Goal: Task Accomplishment & Management: Complete application form

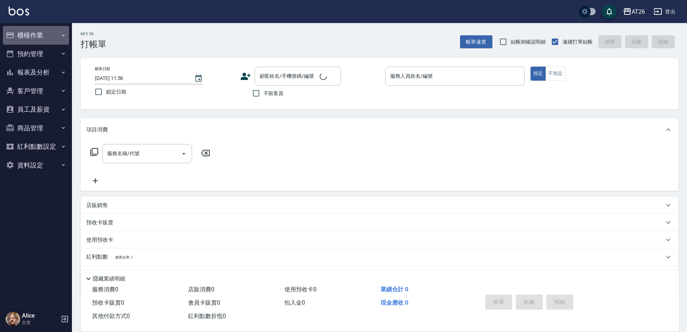
click at [39, 35] on button "櫃檯作業" at bounding box center [36, 35] width 66 height 19
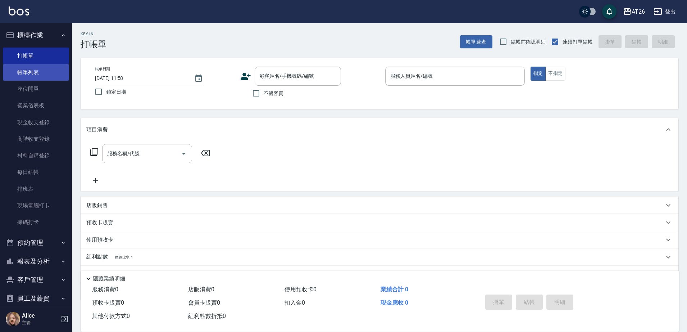
click at [32, 76] on link "帳單列表" at bounding box center [36, 72] width 66 height 17
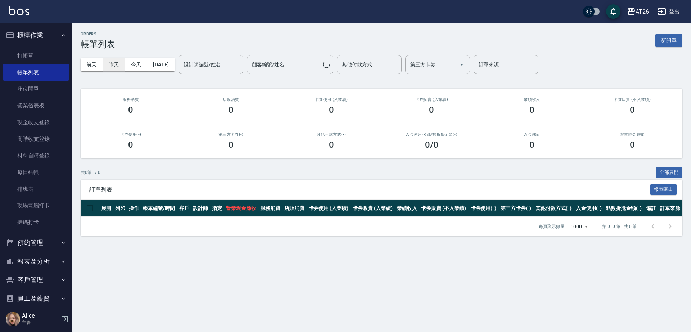
click at [122, 62] on button "昨天" at bounding box center [114, 64] width 22 height 13
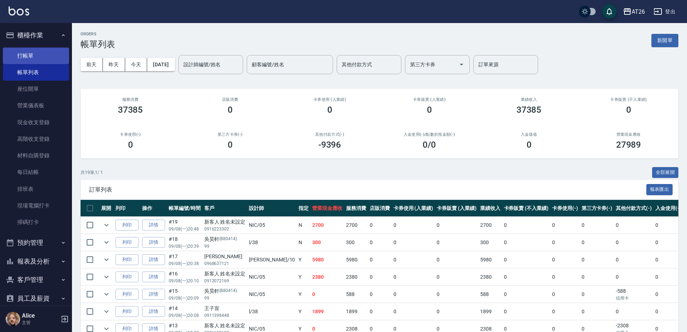
click at [47, 58] on link "打帳單" at bounding box center [36, 56] width 66 height 17
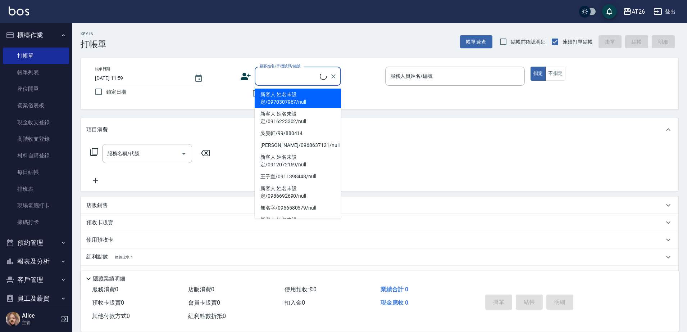
click at [267, 80] on input "顧客姓名/手機號碼/編號" at bounding box center [289, 76] width 62 height 13
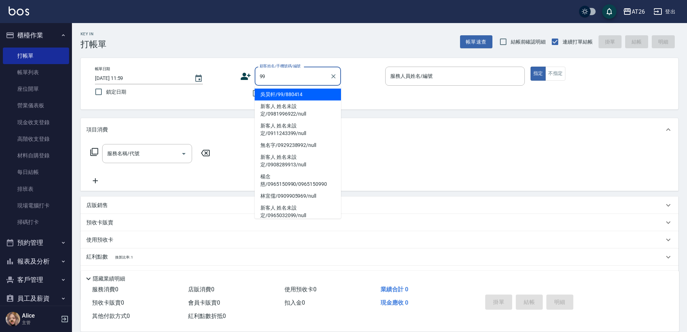
type input "吳昊軒/99/880414"
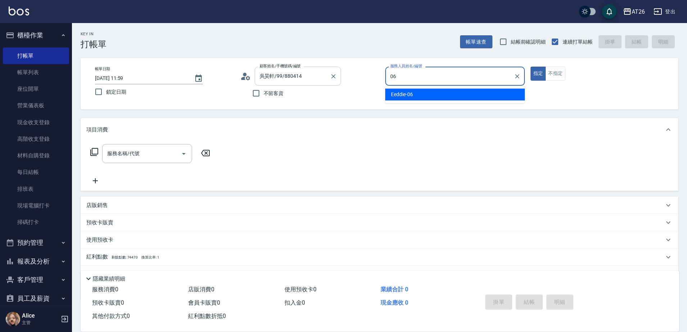
type input "Eeddie-06"
type button "true"
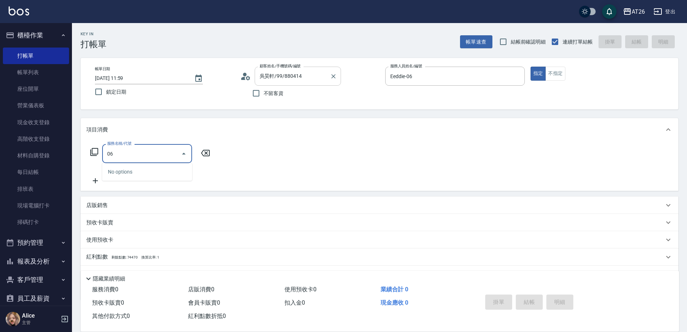
type input "0"
type input "401"
type input "20"
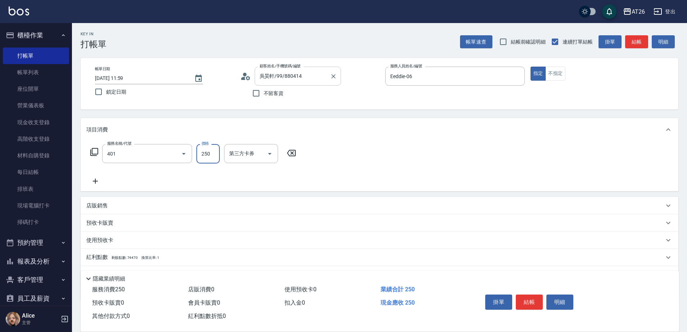
type input "剪髮(401)"
type input "4"
type input "0"
type input "400"
type input "40"
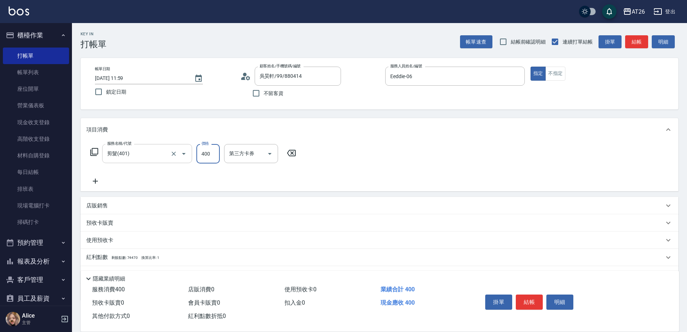
type input "400"
click at [138, 158] on input "剪髮(401)" at bounding box center [136, 153] width 63 height 13
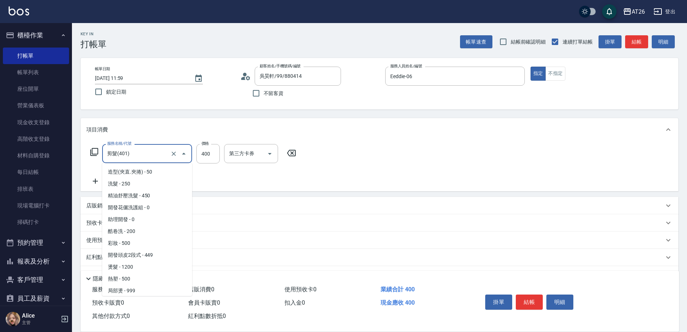
scroll to position [36, 0]
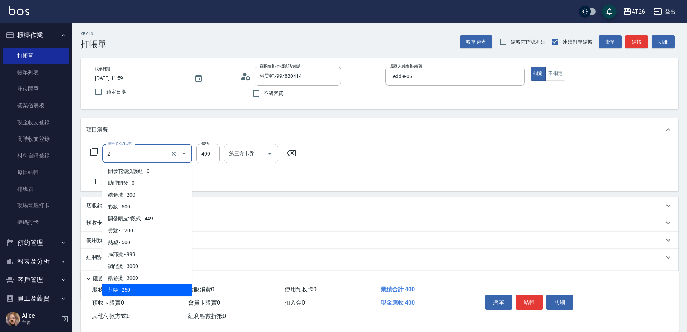
type input "20"
type input "0"
type input "201"
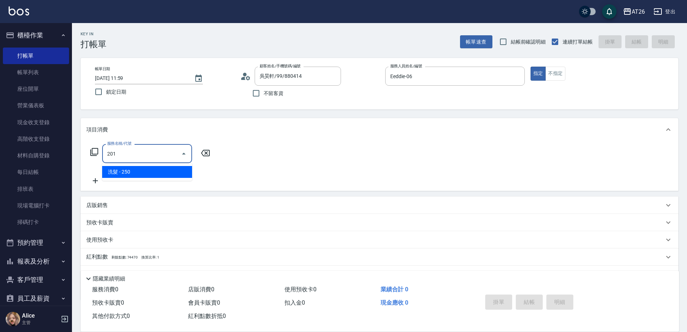
scroll to position [0, 0]
type input "20"
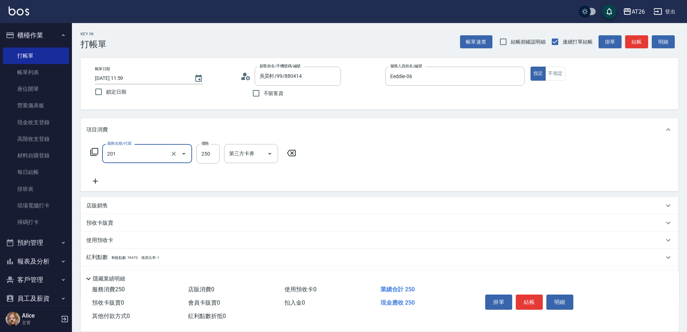
type input "洗髮(201)"
click at [212, 160] on input "250" at bounding box center [208, 153] width 23 height 19
type input "4"
type input "0"
type input "400"
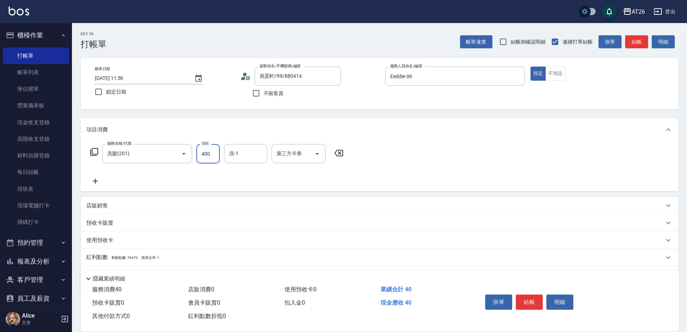
type input "40"
type input "400"
type input "Tammy-47"
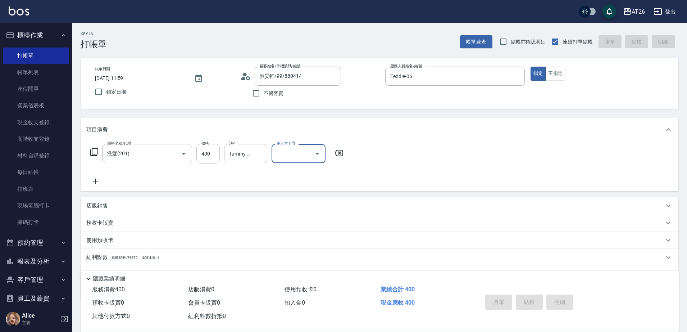
type input "0"
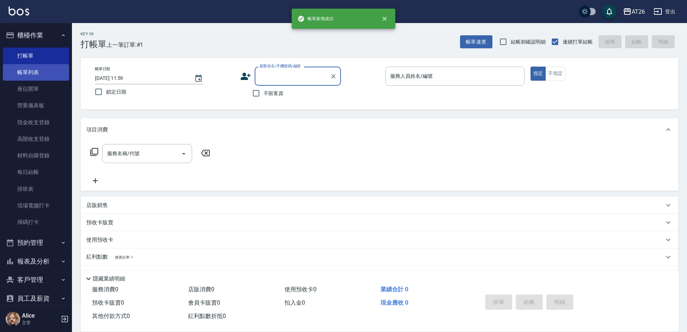
click at [51, 70] on link "帳單列表" at bounding box center [36, 72] width 66 height 17
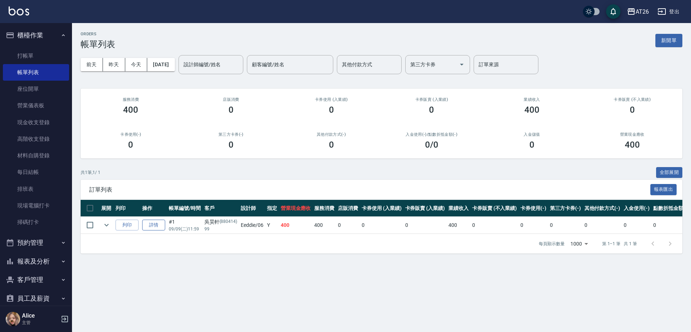
click at [153, 224] on link "詳情" at bounding box center [153, 225] width 23 height 11
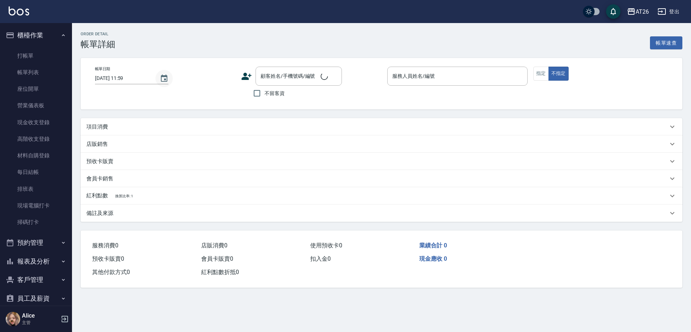
click at [161, 77] on icon "Choose date, selected date is 2025-09-09" at bounding box center [164, 78] width 9 height 9
type input "Eeddie-06"
type input "40"
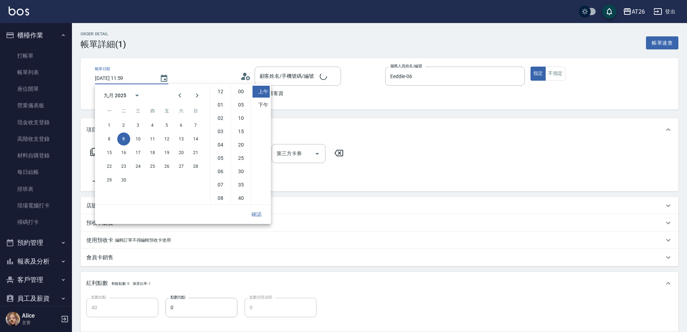
type input "洗髮(201)"
type input "吳昊軒/99/880414"
click at [112, 136] on button "8" at bounding box center [109, 138] width 13 height 13
type input "2025/09/08 11:59"
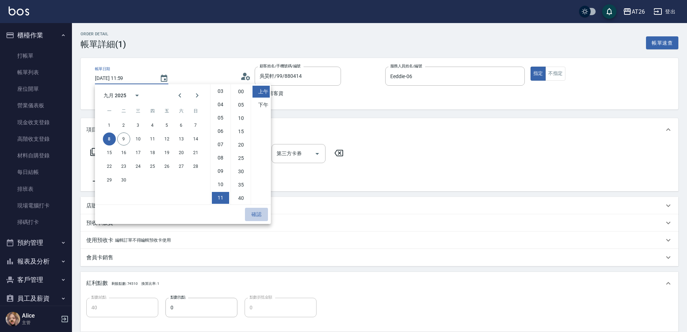
click at [262, 212] on button "確認" at bounding box center [256, 214] width 23 height 13
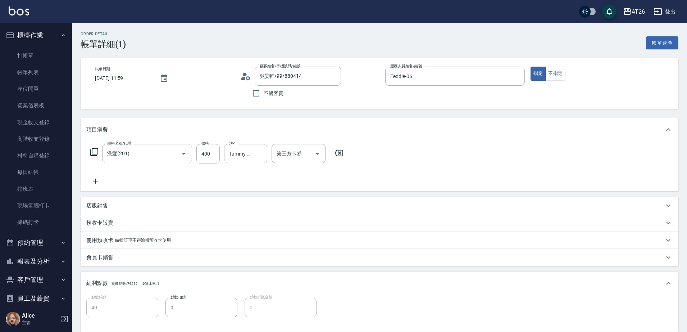
click at [325, 35] on div "Order detail 帳單詳細 (1) 帳單速查" at bounding box center [380, 41] width 598 height 18
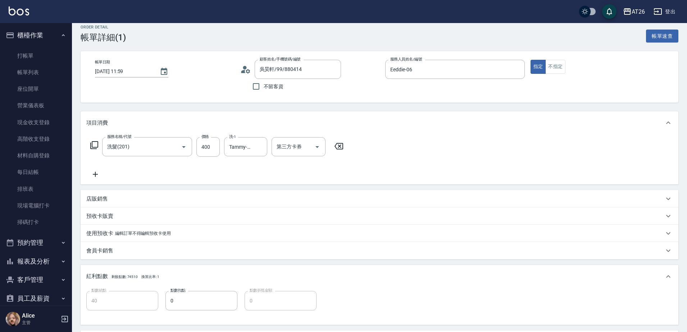
scroll to position [0, 0]
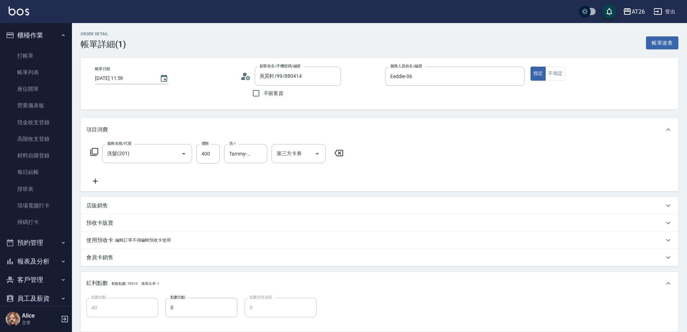
click at [131, 81] on input "2025/09/08 11:59" at bounding box center [124, 78] width 58 height 12
click at [146, 81] on input "2025/09/08 11:59" at bounding box center [124, 78] width 58 height 12
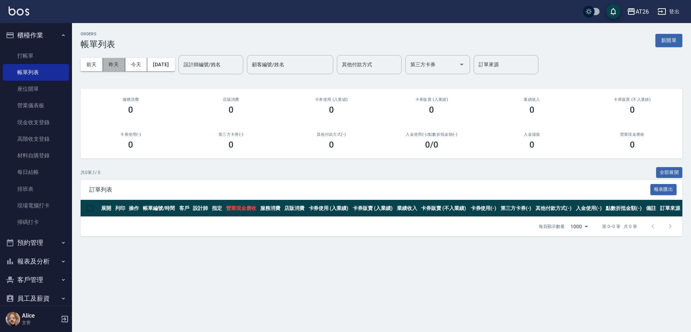
click at [121, 63] on button "昨天" at bounding box center [114, 64] width 22 height 13
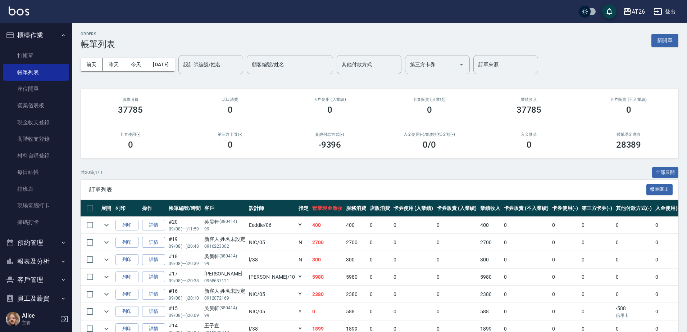
scroll to position [45, 0]
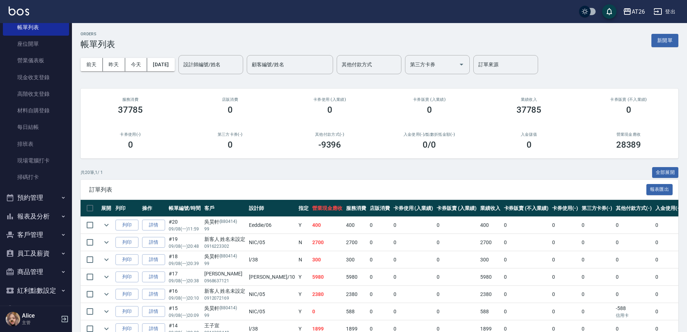
click at [43, 219] on button "報表及分析" at bounding box center [36, 216] width 66 height 19
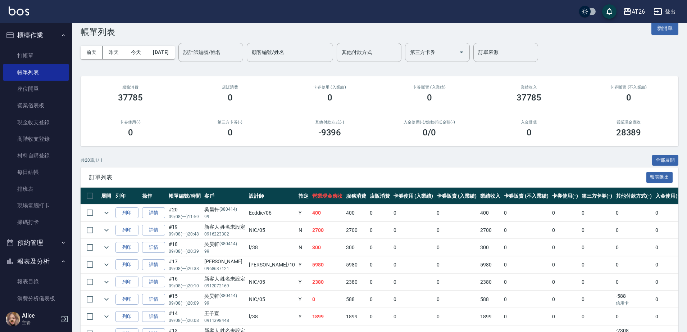
scroll to position [0, 0]
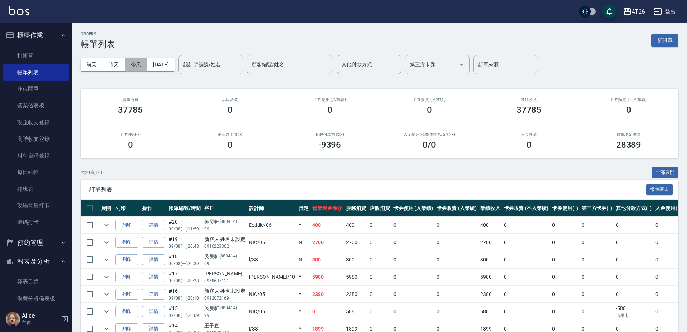
click at [135, 68] on button "今天" at bounding box center [136, 64] width 22 height 13
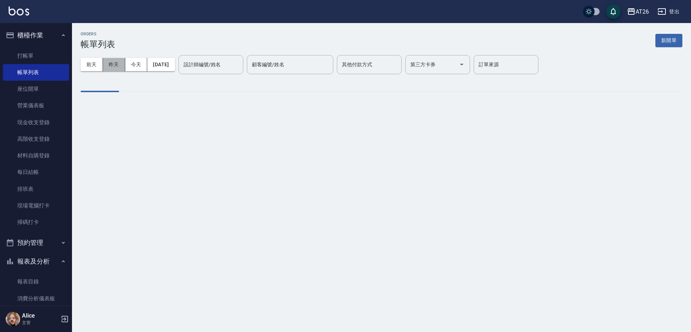
click at [116, 65] on button "昨天" at bounding box center [114, 64] width 22 height 13
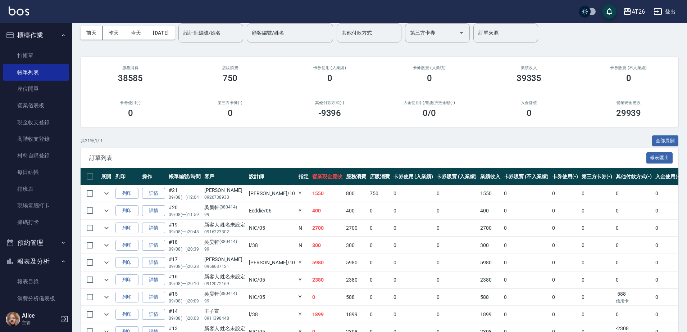
scroll to position [45, 0]
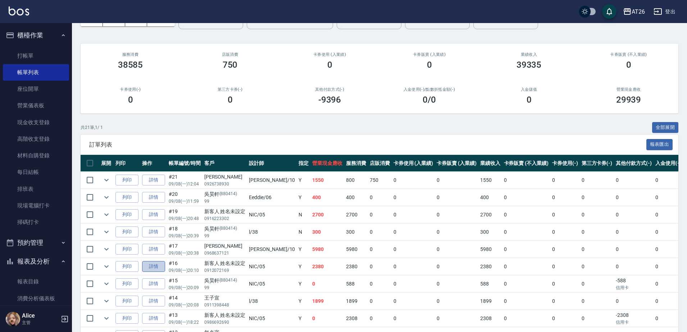
click at [152, 265] on link "詳情" at bounding box center [153, 266] width 23 height 11
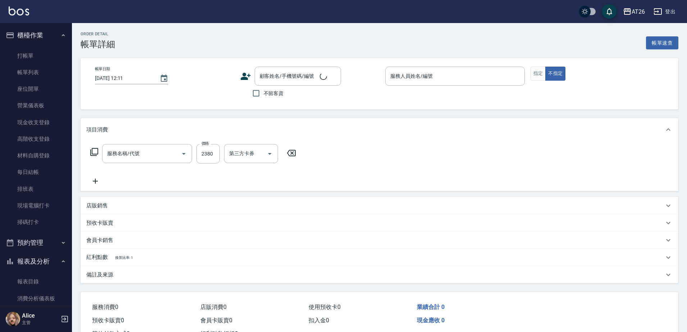
type input "2025/09/08 20:10"
type input "NIC-05"
type input "230"
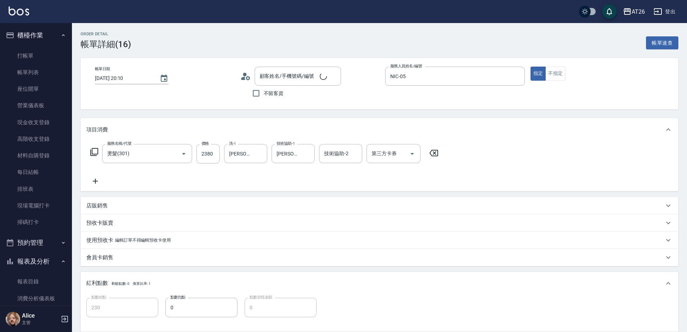
type input "燙髮(301)"
type input "新客人 姓名未設定/0912072169/null"
click at [131, 247] on div "使用預收卡 編輯訂單不得編輯預收卡使用" at bounding box center [380, 239] width 598 height 17
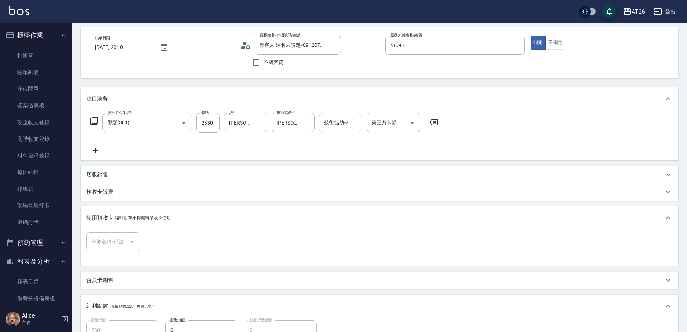
scroll to position [45, 0]
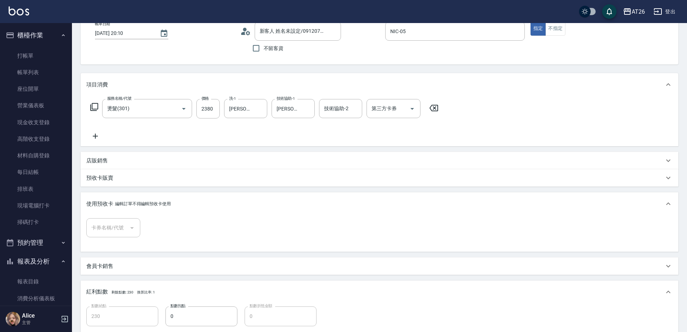
click at [108, 270] on div "會員卡銷售" at bounding box center [380, 265] width 598 height 17
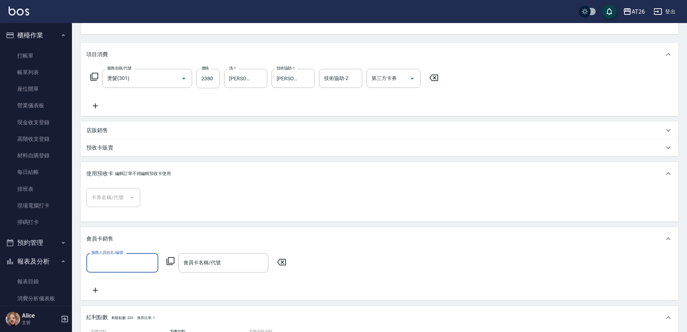
scroll to position [135, 0]
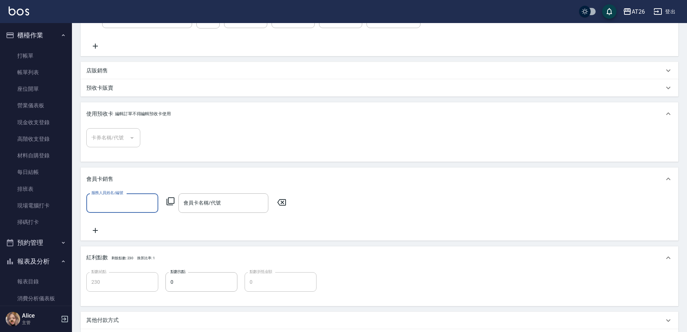
click at [114, 260] on span "剩餘點數: 230" at bounding box center [123, 258] width 22 height 4
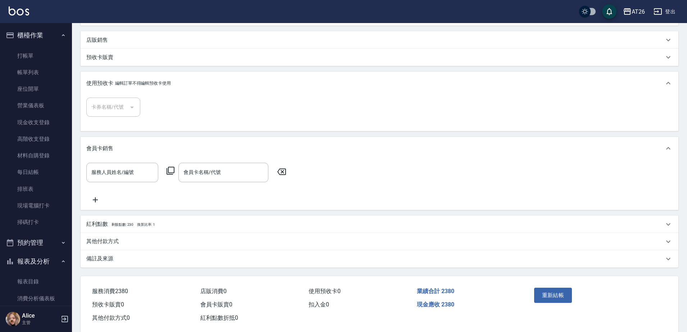
scroll to position [180, 0]
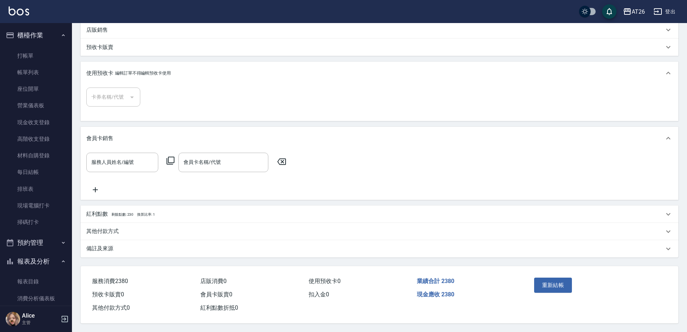
click at [119, 235] on div "其他付款方式" at bounding box center [375, 231] width 578 height 8
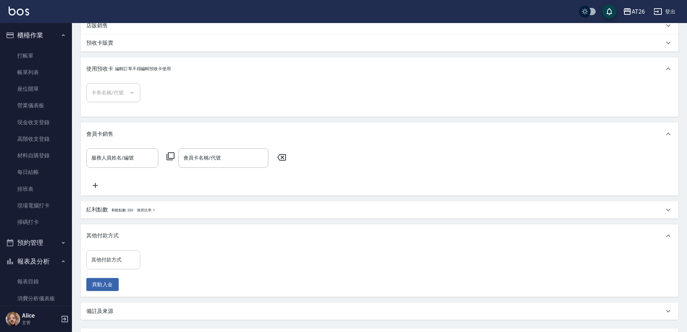
click at [109, 266] on input "其他付款方式" at bounding box center [114, 259] width 48 height 13
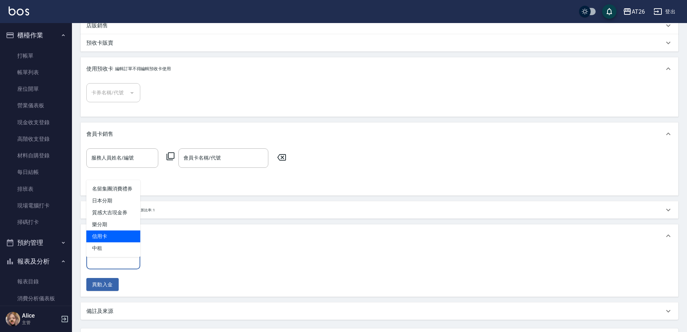
click at [118, 237] on span "信用卡" at bounding box center [113, 236] width 54 height 12
type input "信用卡"
click at [180, 269] on input "0" at bounding box center [172, 259] width 54 height 19
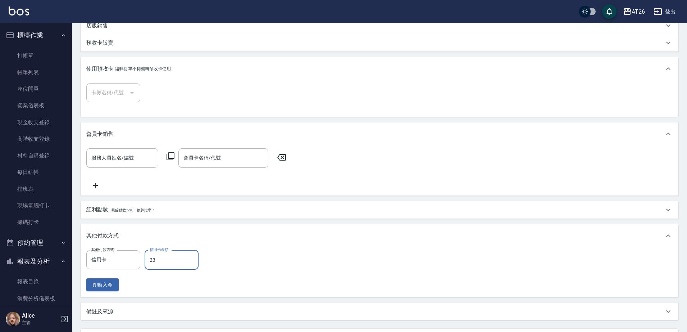
type input "238"
type input "210"
type input "2380"
type input "0"
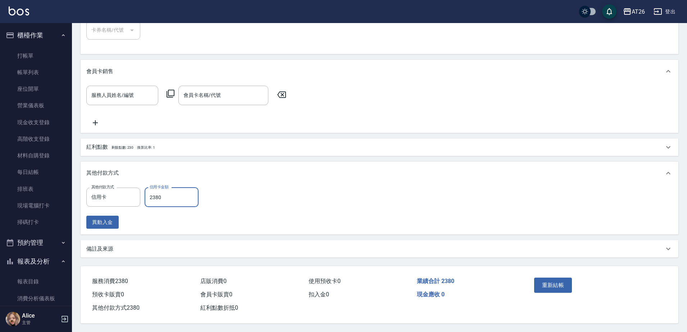
scroll to position [0, 0]
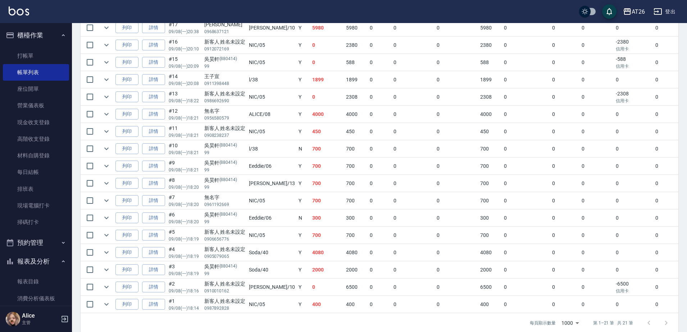
scroll to position [279, 0]
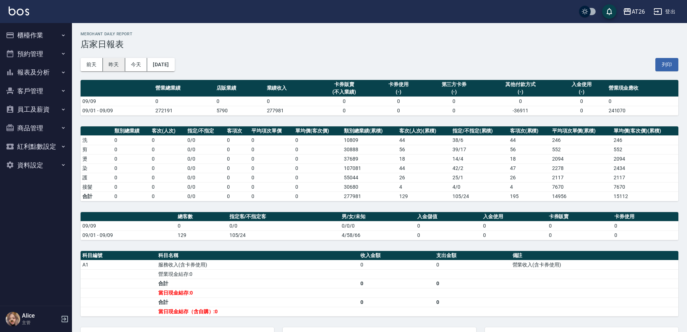
click at [123, 67] on button "昨天" at bounding box center [114, 64] width 22 height 13
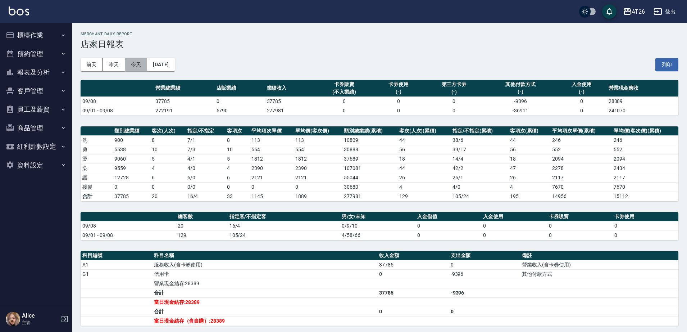
click at [130, 61] on button "今天" at bounding box center [136, 64] width 22 height 13
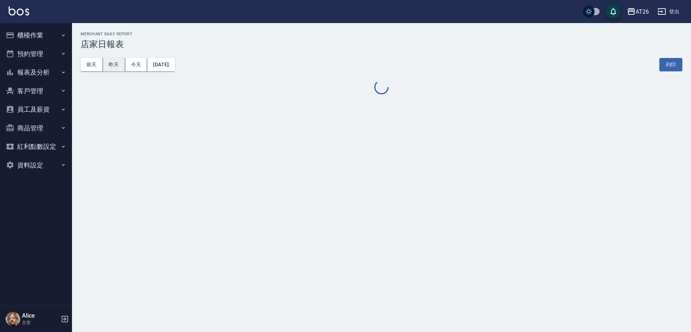
click at [115, 64] on button "昨天" at bounding box center [114, 64] width 22 height 13
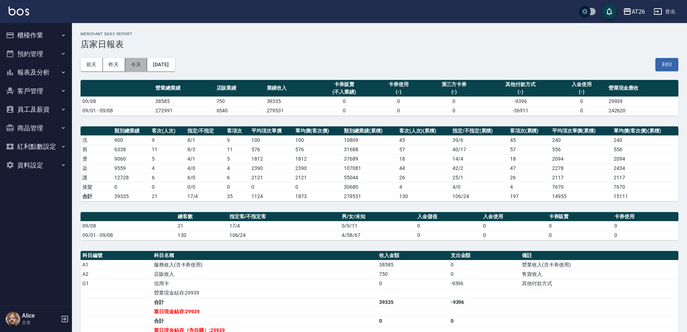
click at [135, 58] on button "今天" at bounding box center [136, 64] width 22 height 13
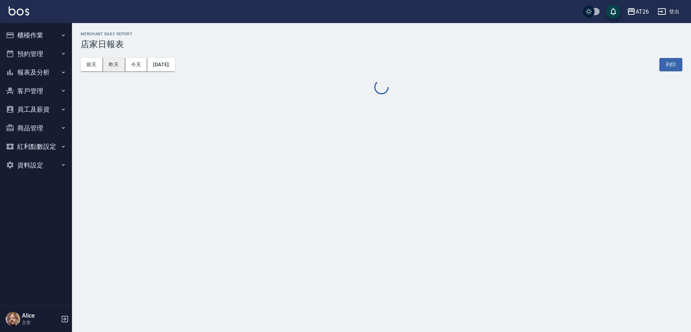
click at [109, 64] on button "昨天" at bounding box center [114, 64] width 22 height 13
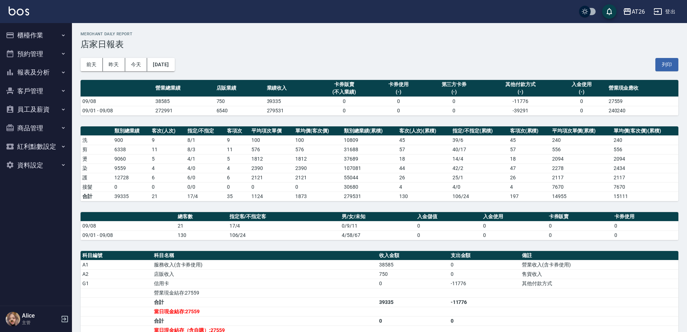
click at [129, 57] on div "[DATE] [DATE] [DATE] [DATE] 列印" at bounding box center [380, 64] width 598 height 31
click at [135, 65] on button "今天" at bounding box center [136, 64] width 22 height 13
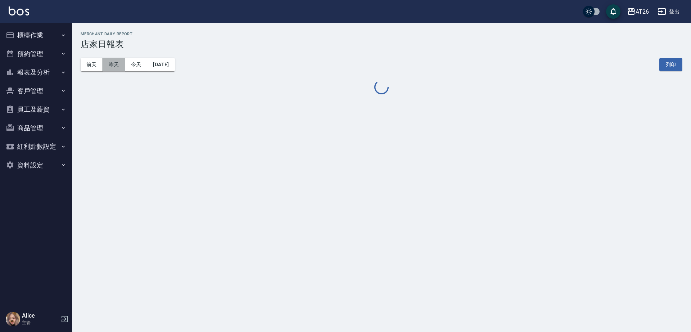
click at [119, 62] on button "昨天" at bounding box center [114, 64] width 22 height 13
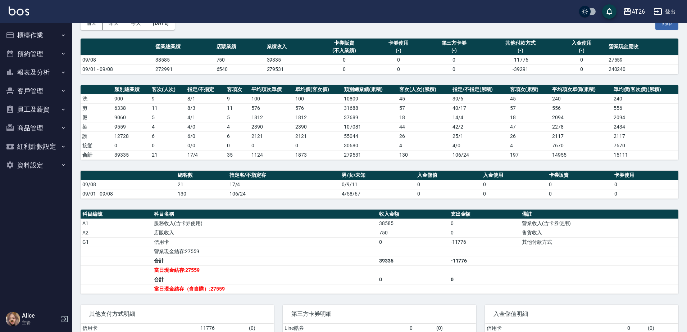
scroll to position [90, 0]
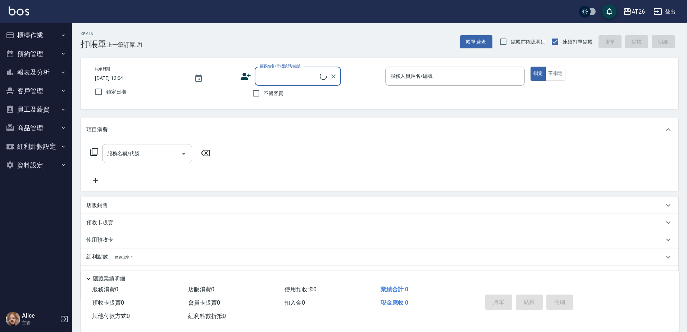
click at [288, 78] on input "顧客姓名/手機號碼/編號" at bounding box center [289, 76] width 62 height 13
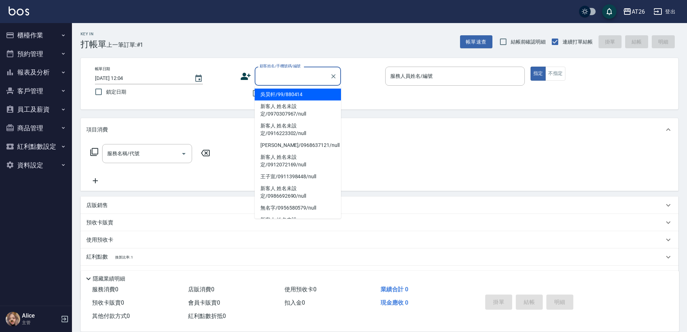
type input "吳昊軒/99/880414"
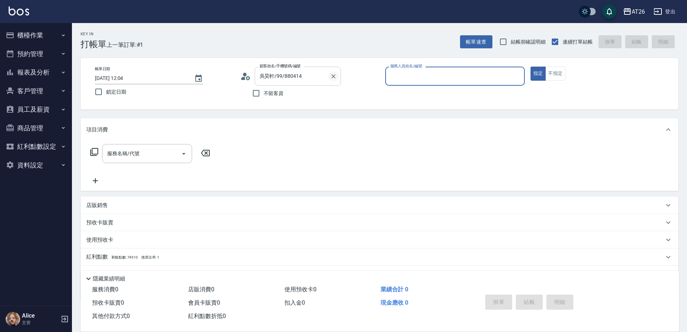
click at [334, 78] on icon "Clear" at bounding box center [333, 76] width 7 height 7
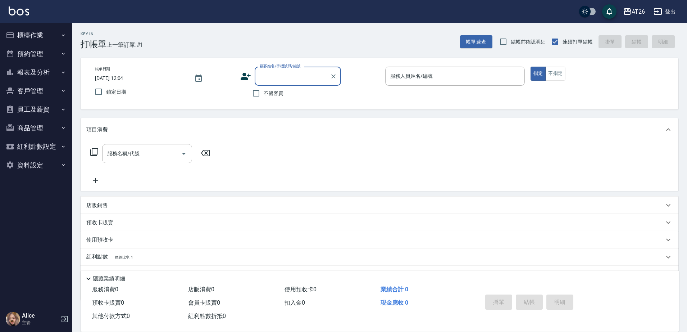
click at [290, 79] on input "顧客姓名/手機號碼/編號" at bounding box center [292, 76] width 69 height 13
type input "姍姍/0926738930/null"
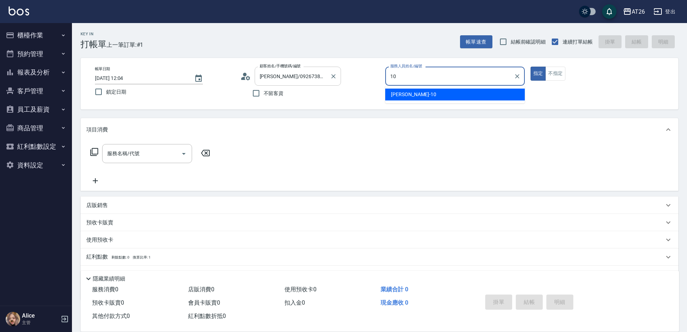
type input "Josh-10"
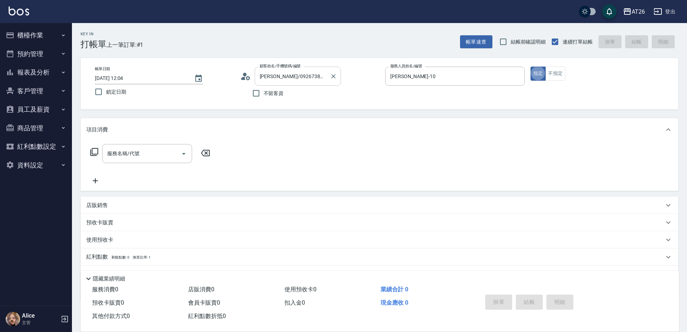
type button "true"
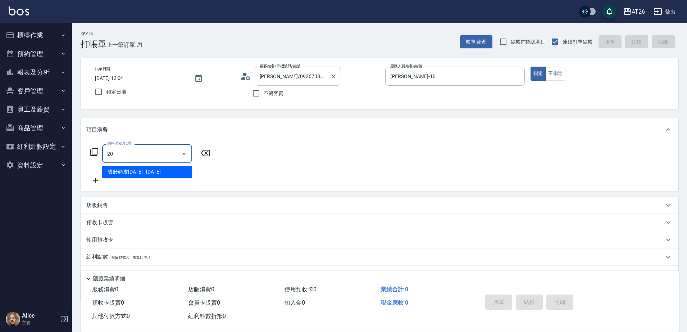
type input "201"
type input "20"
type input "洗髮(201)"
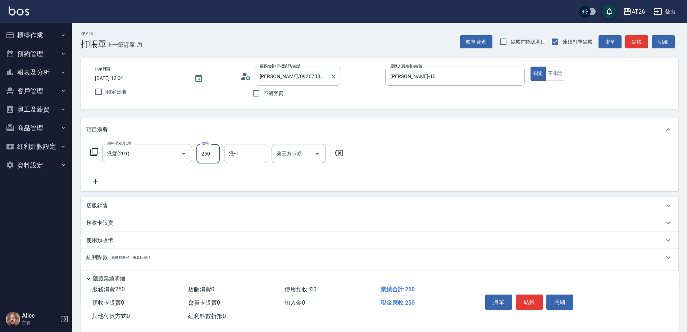
type input "0"
type input "NANA-23"
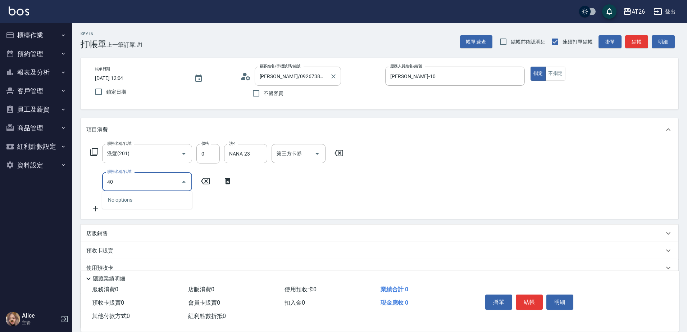
type input "401"
type input "20"
type input "剪髮(401)"
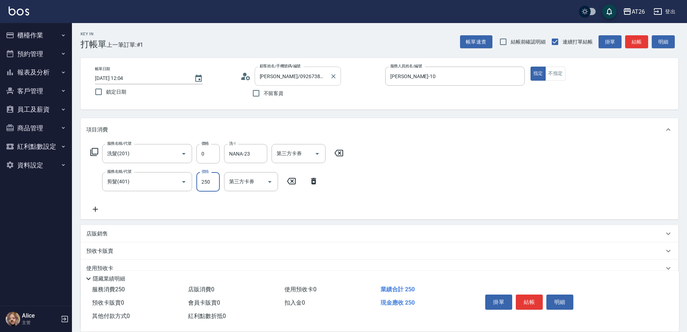
type input "8"
type input "0"
type input "800"
type input "80"
type input "800"
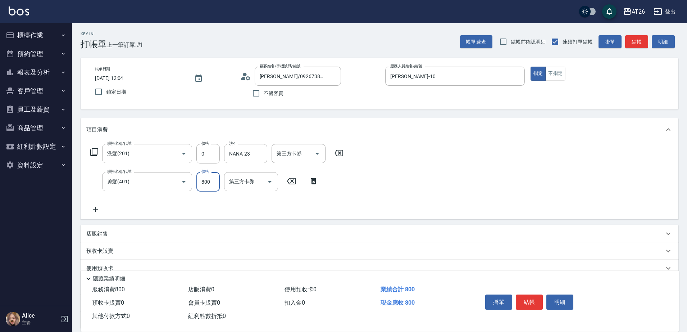
click at [122, 224] on div "項目消費 服務名稱/代號 洗髮(201) 服務名稱/代號 價格 0 價格 洗-1 NANA-23 洗-1 第三方卡券 第三方卡券 服務名稱/代號 剪髮(401…" at bounding box center [380, 223] width 598 height 211
click at [124, 227] on div "店販銷售" at bounding box center [380, 233] width 598 height 17
click at [119, 259] on input "服務人員姓名/編號" at bounding box center [114, 260] width 48 height 13
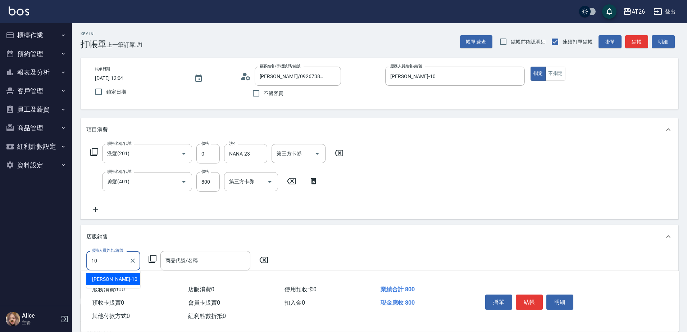
type input "1"
type input "NANA-23"
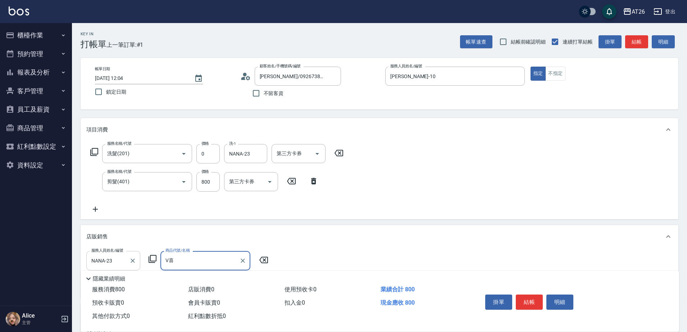
type input "V"
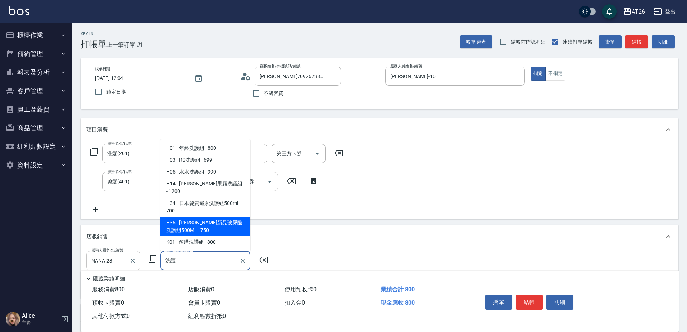
type input "喬娜斯新品玻尿酸洗護組500ML"
type input "150"
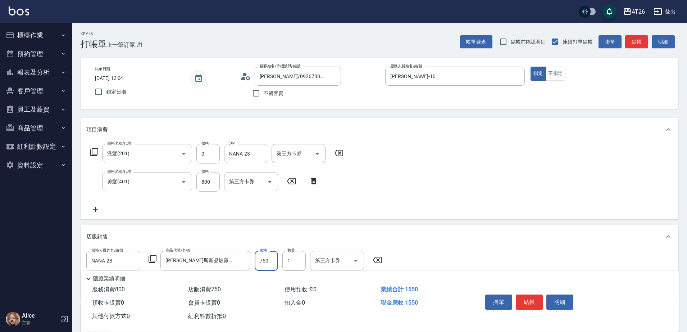
click at [195, 76] on icon "Choose date, selected date is 2025-09-09" at bounding box center [198, 78] width 9 height 9
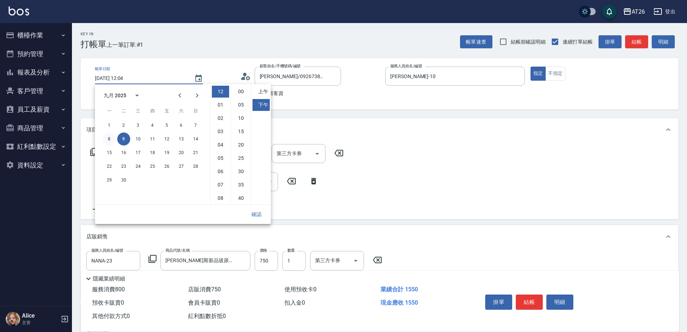
click at [109, 138] on button "8" at bounding box center [109, 138] width 13 height 13
click at [258, 213] on button "確認" at bounding box center [256, 214] width 23 height 13
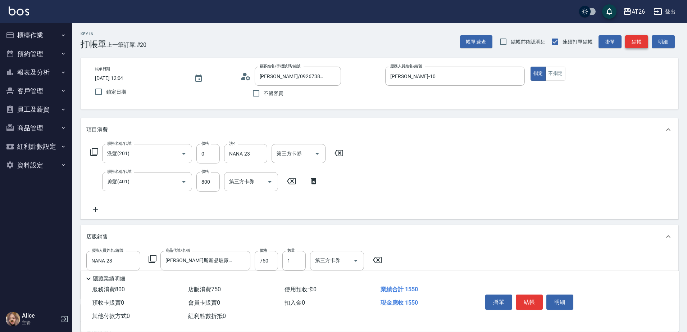
click at [631, 40] on button "結帳" at bounding box center [637, 41] width 23 height 13
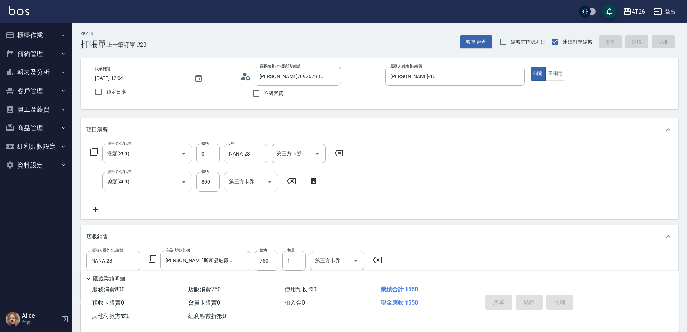
type input "2025/09/09 12:05"
type input "0"
